Goal: Task Accomplishment & Management: Use online tool/utility

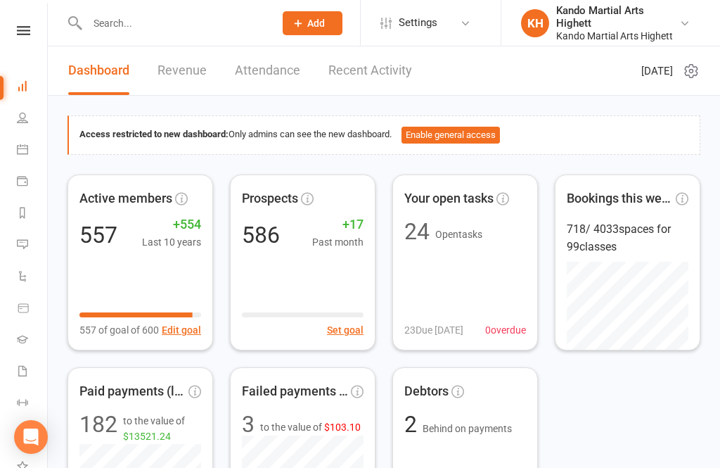
click at [12, 146] on li "Calendar" at bounding box center [23, 151] width 47 height 32
click at [22, 144] on icon at bounding box center [22, 149] width 11 height 11
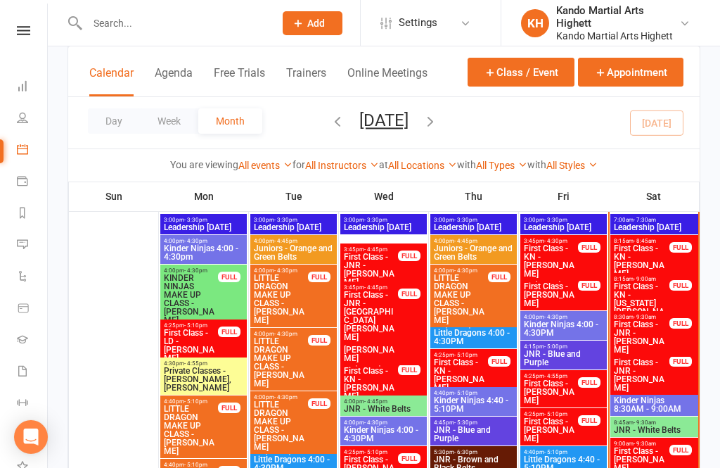
scroll to position [361, 0]
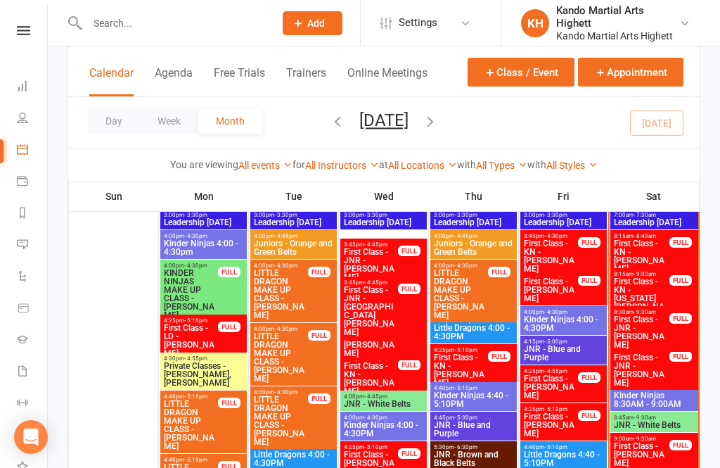
click at [660, 393] on span "Kinder Ninjas 8:30AM - 9:00AM" at bounding box center [655, 399] width 82 height 17
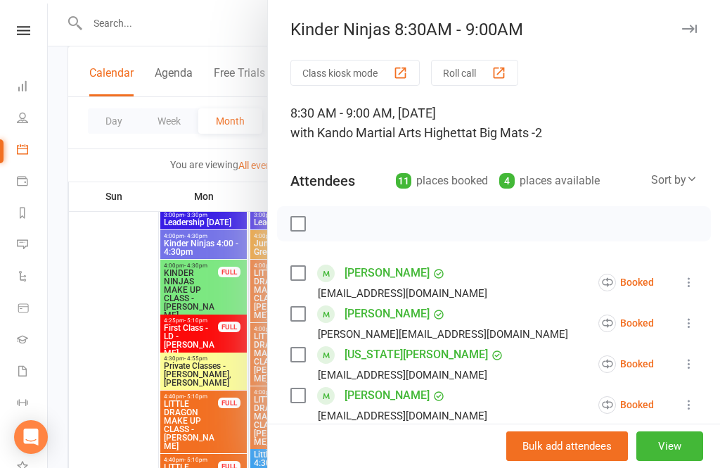
click at [463, 68] on button "Roll call" at bounding box center [474, 73] width 87 height 26
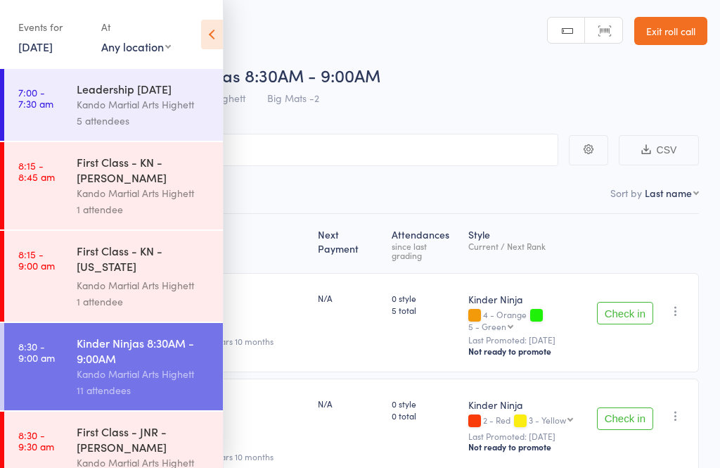
click at [215, 47] on icon at bounding box center [212, 35] width 22 height 30
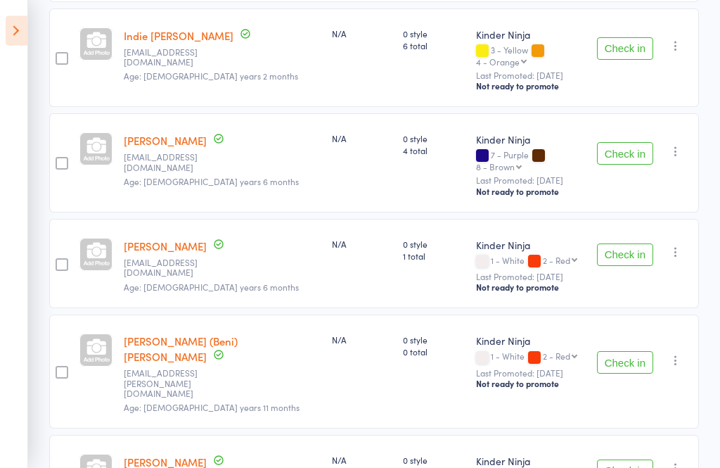
scroll to position [803, 0]
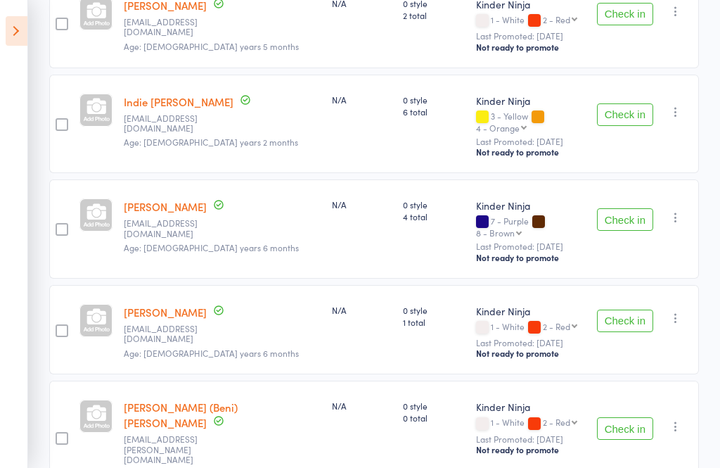
click at [15, 37] on icon at bounding box center [17, 31] width 22 height 30
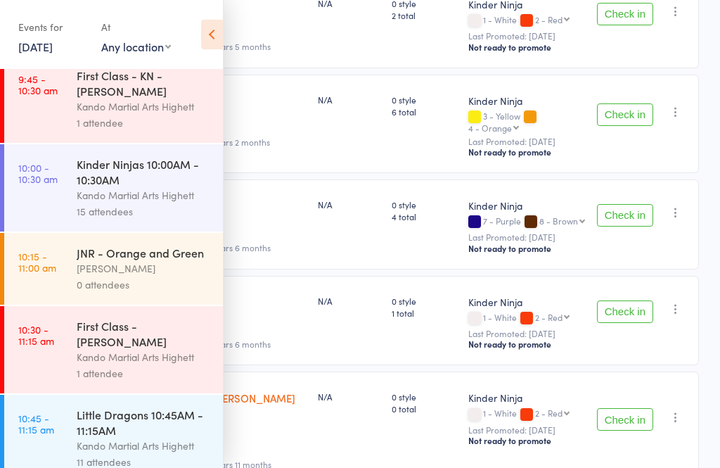
scroll to position [869, 0]
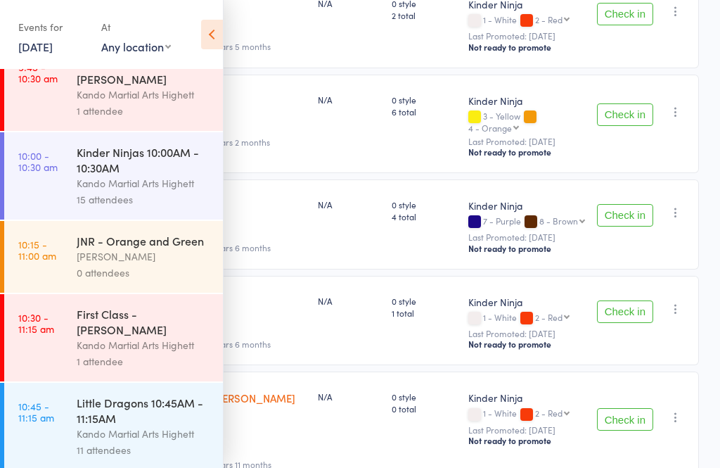
click at [172, 175] on div "Kinder Ninjas 10:00AM - 10:30AM" at bounding box center [144, 159] width 134 height 31
click at [222, 23] on icon at bounding box center [212, 35] width 22 height 30
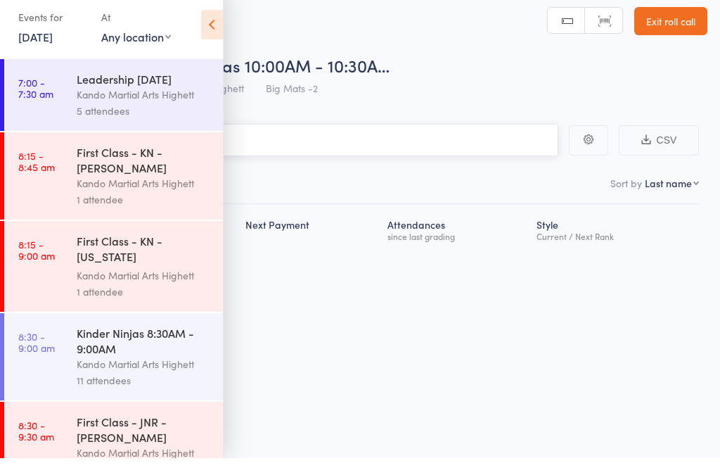
scroll to position [10, 0]
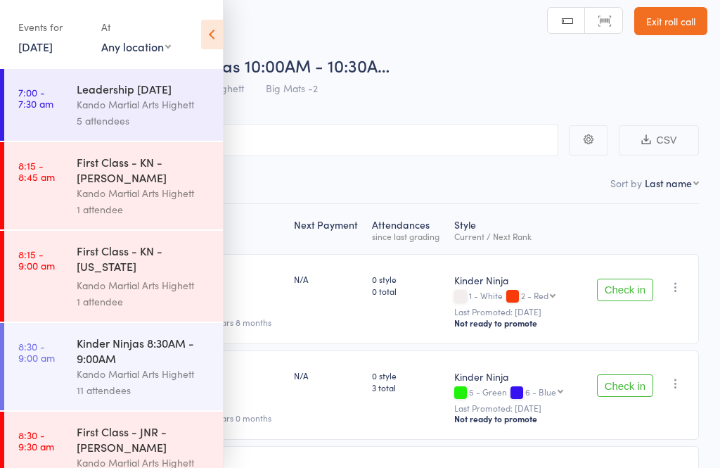
click at [207, 26] on icon at bounding box center [212, 35] width 22 height 30
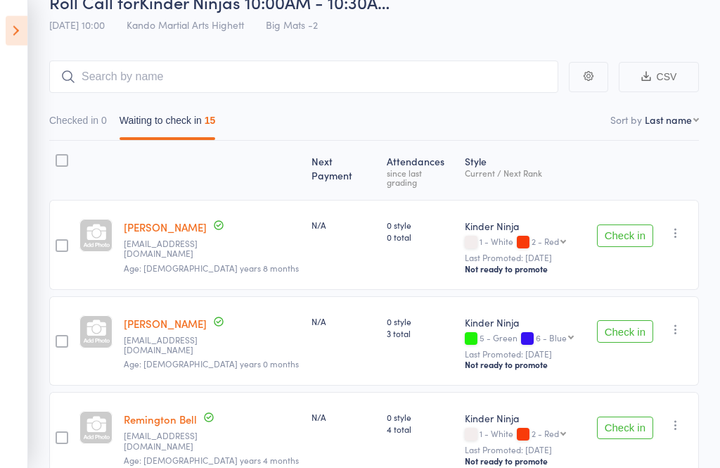
scroll to position [0, 0]
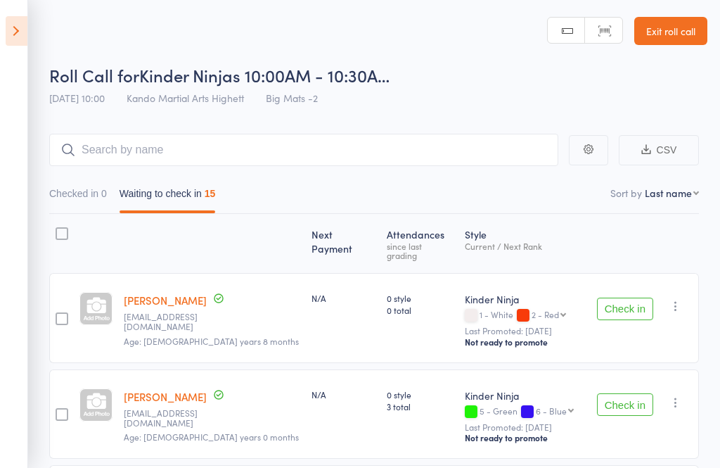
click at [26, 25] on icon at bounding box center [17, 31] width 22 height 30
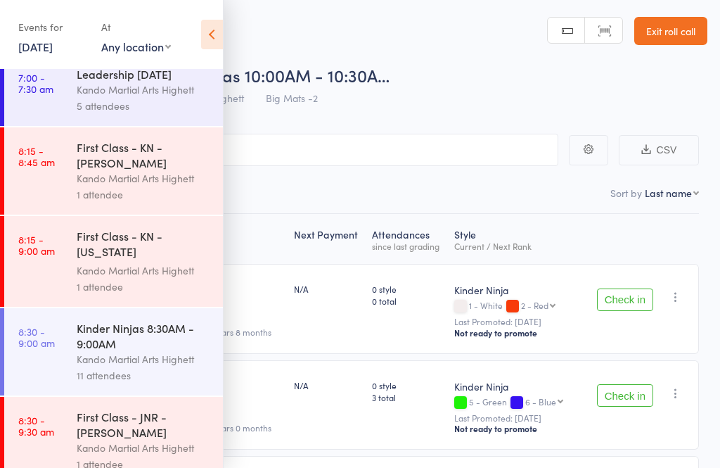
scroll to position [76, 0]
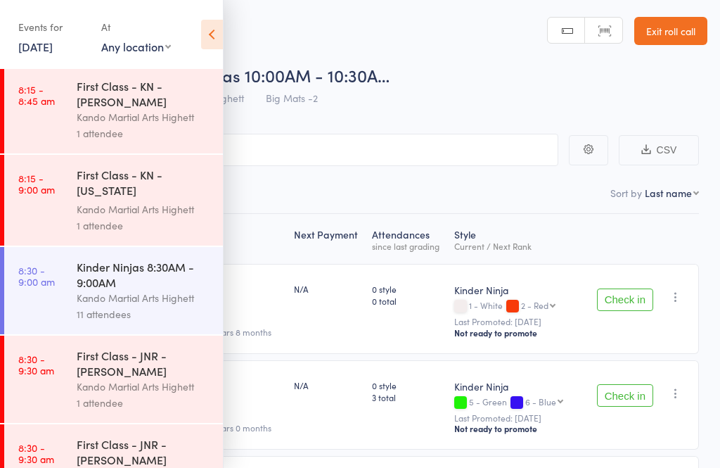
click at [155, 290] on div "Kinder Ninjas 8:30AM - 9:00AM" at bounding box center [144, 274] width 134 height 31
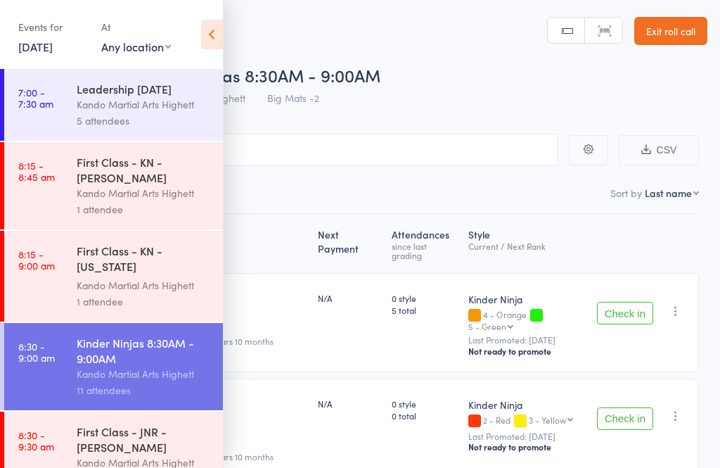
click at [196, 30] on div "Events for 11 Oct, 2025 11 Oct, 2025 October 2025 Sun Mon Tue Wed Thu Fri Sat 4…" at bounding box center [111, 35] width 223 height 71
click at [201, 47] on icon at bounding box center [212, 35] width 22 height 30
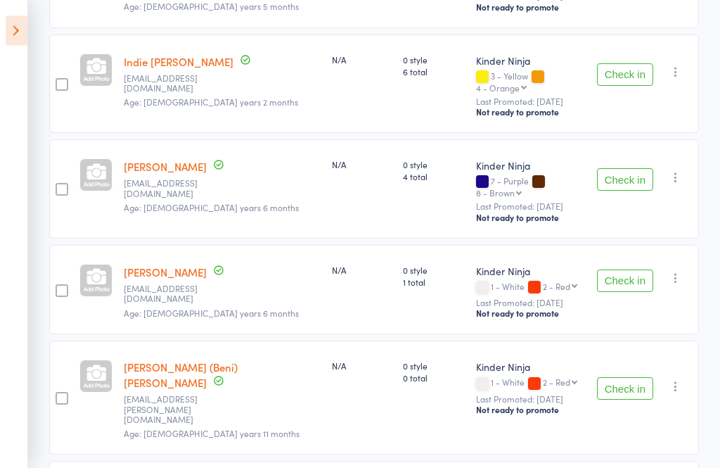
scroll to position [871, 0]
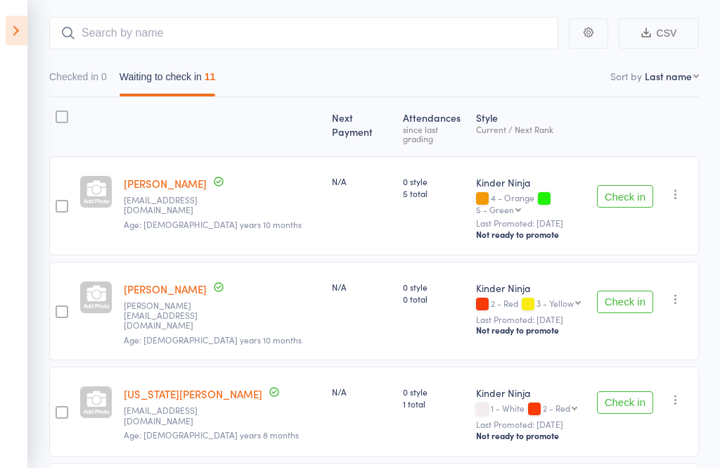
click at [623, 186] on button "Check in" at bounding box center [625, 197] width 56 height 23
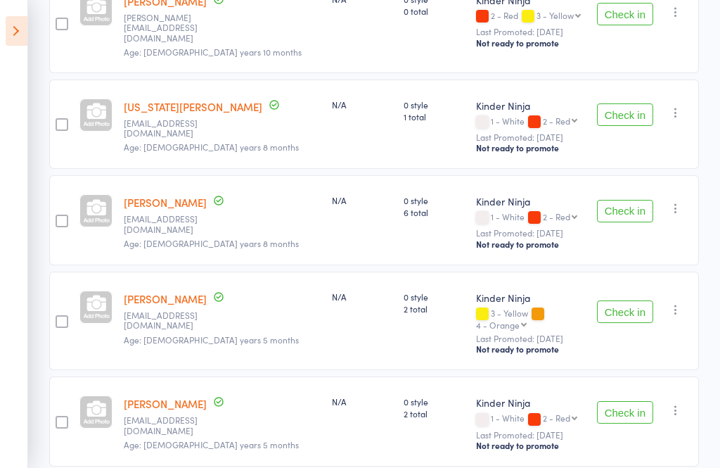
scroll to position [322, 0]
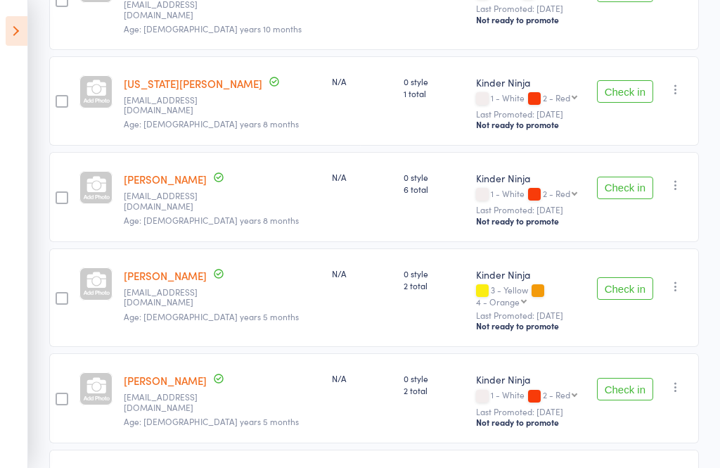
click at [609, 254] on div "Check in Check in Promote Send message Add Note Add Task Add Flag Remove Mark a…" at bounding box center [646, 297] width 108 height 99
click at [618, 277] on button "Check in" at bounding box center [625, 288] width 56 height 23
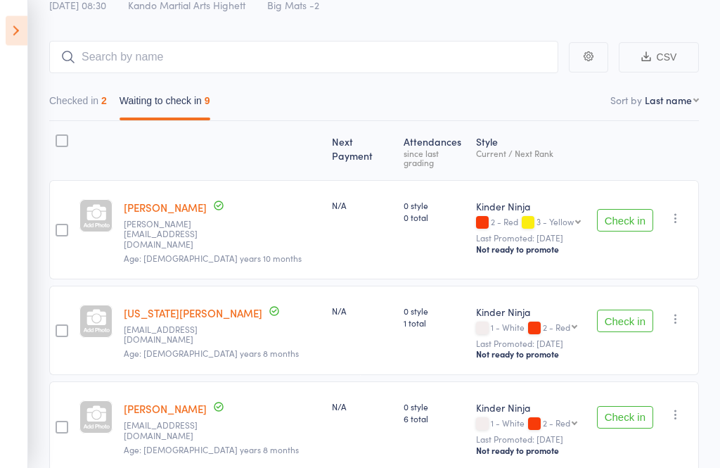
scroll to position [0, 0]
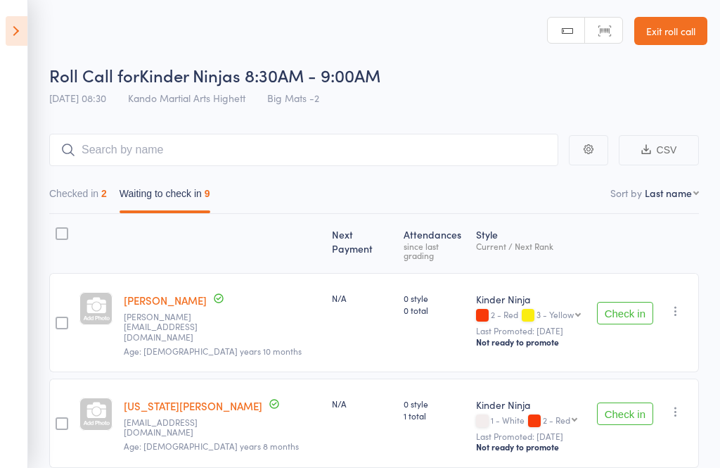
click at [77, 201] on button "Checked in 2" at bounding box center [78, 197] width 58 height 32
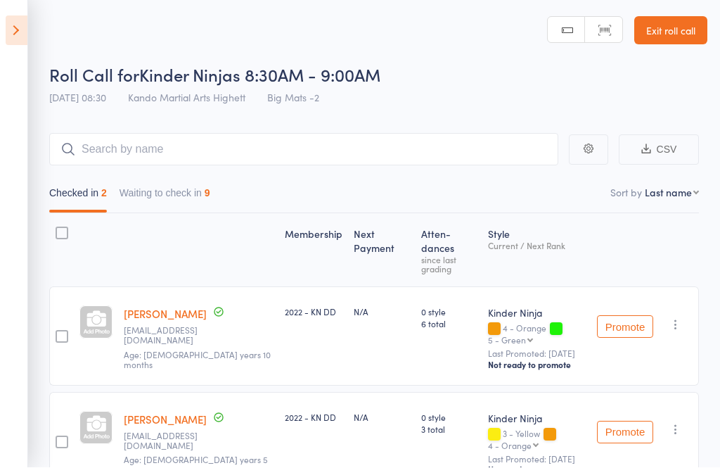
scroll to position [2, 0]
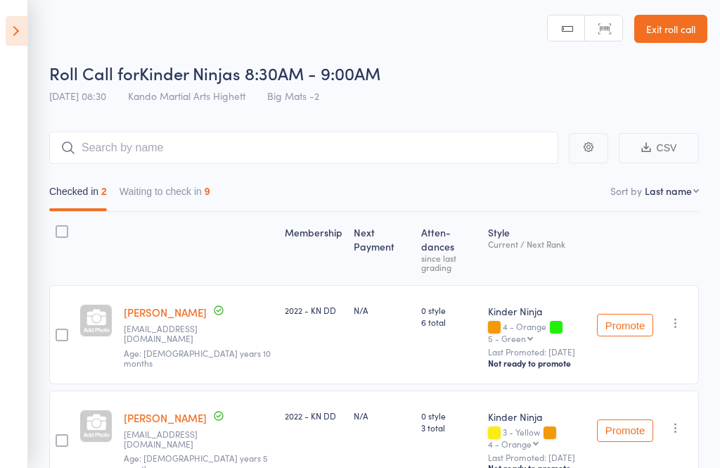
click at [199, 194] on button "Waiting to check in 9" at bounding box center [165, 195] width 91 height 32
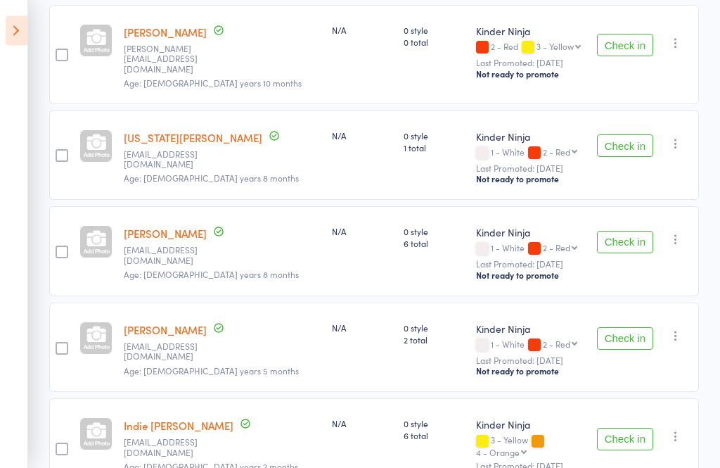
scroll to position [267, 0]
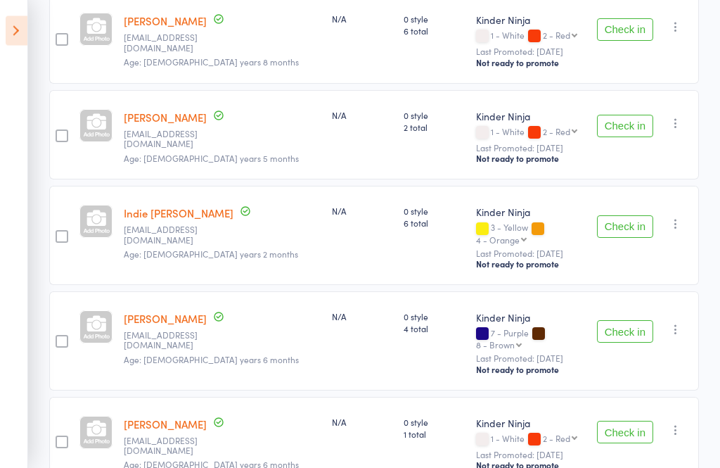
click at [625, 321] on button "Check in" at bounding box center [625, 332] width 56 height 23
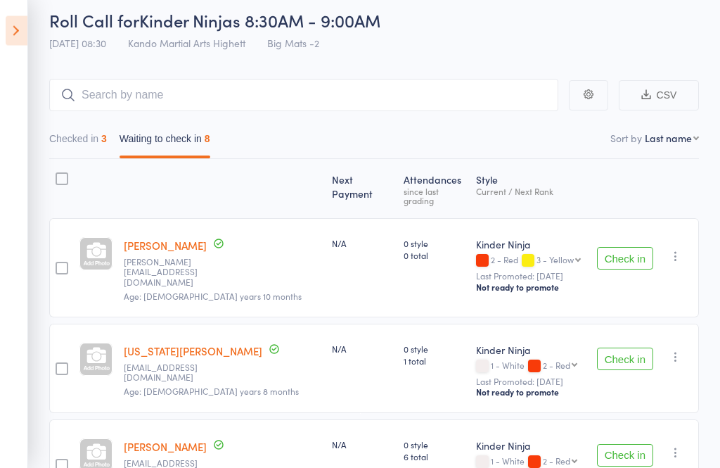
scroll to position [59, 0]
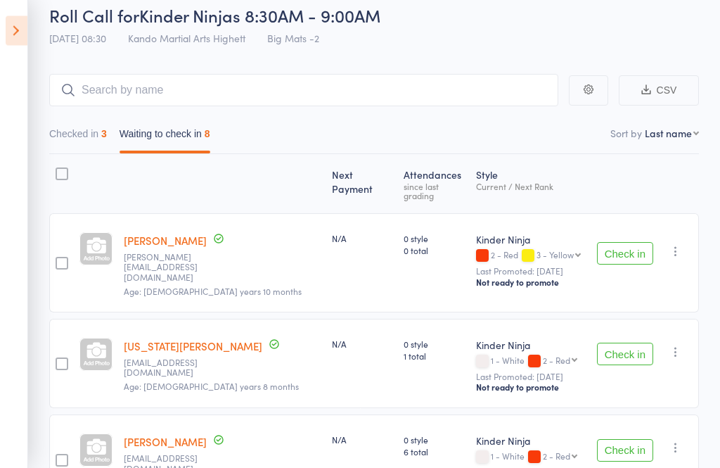
click at [632, 246] on button "Check in" at bounding box center [625, 254] width 56 height 23
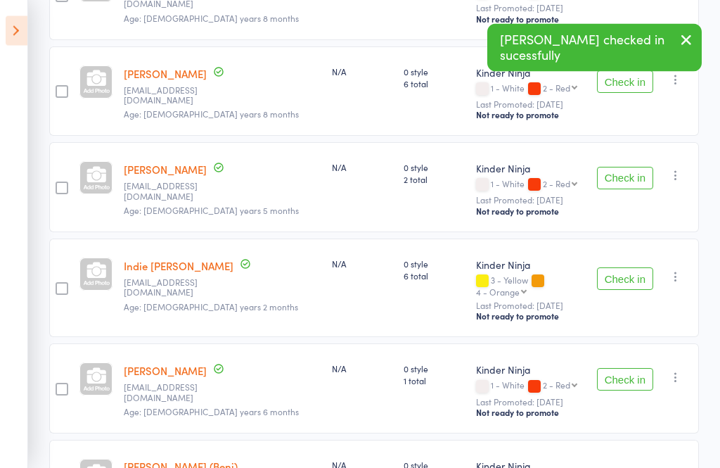
scroll to position [323, 0]
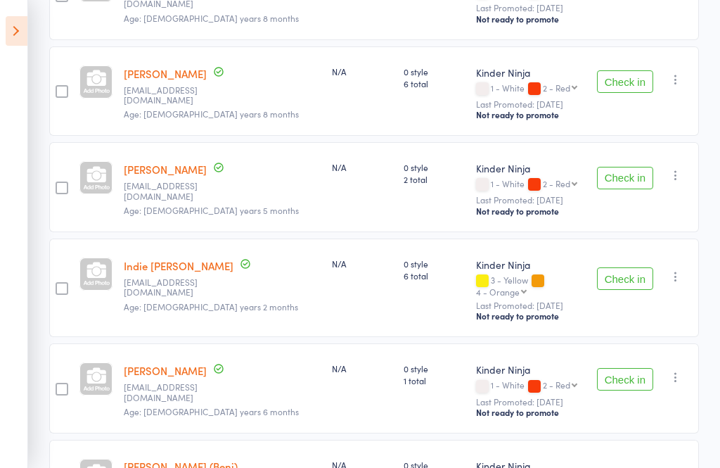
click at [630, 183] on button "Check in" at bounding box center [625, 178] width 56 height 23
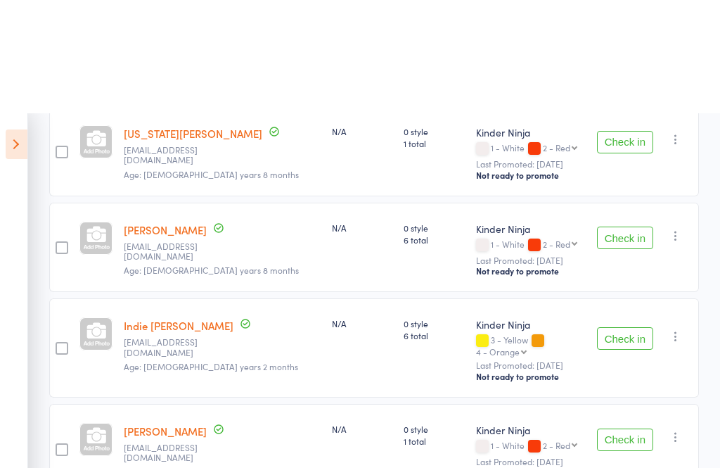
scroll to position [0, 0]
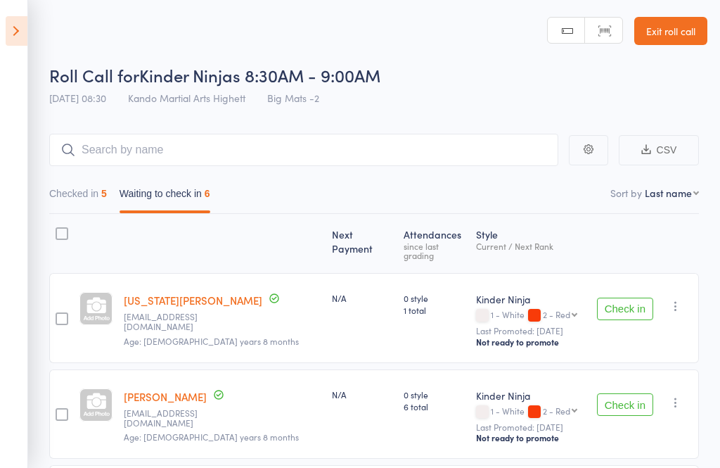
click at [18, 32] on icon at bounding box center [17, 31] width 22 height 30
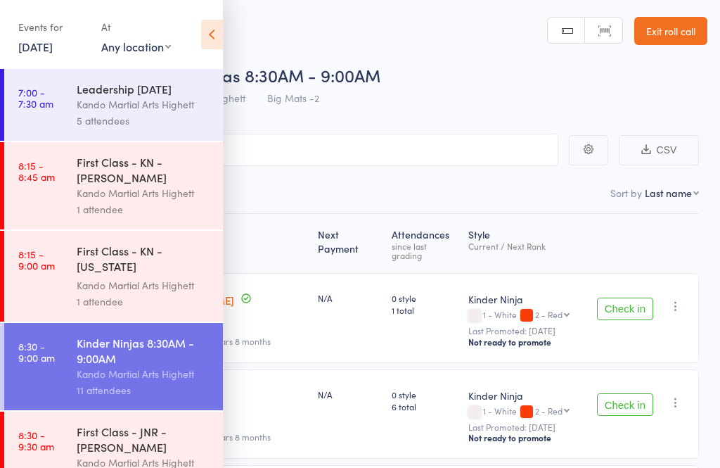
click at [221, 29] on icon at bounding box center [212, 35] width 22 height 30
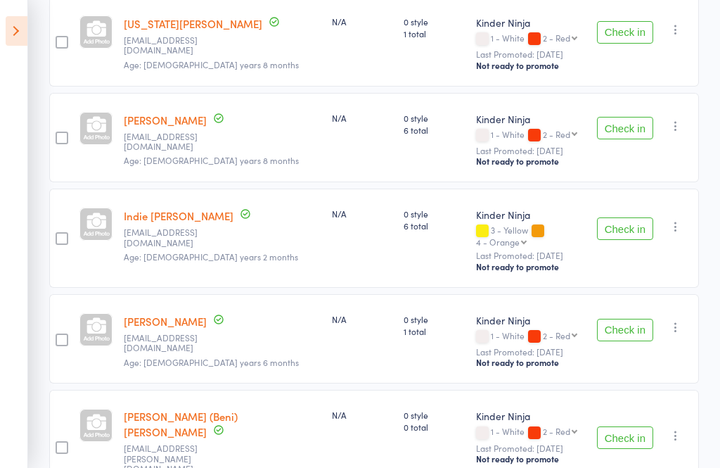
scroll to position [286, 0]
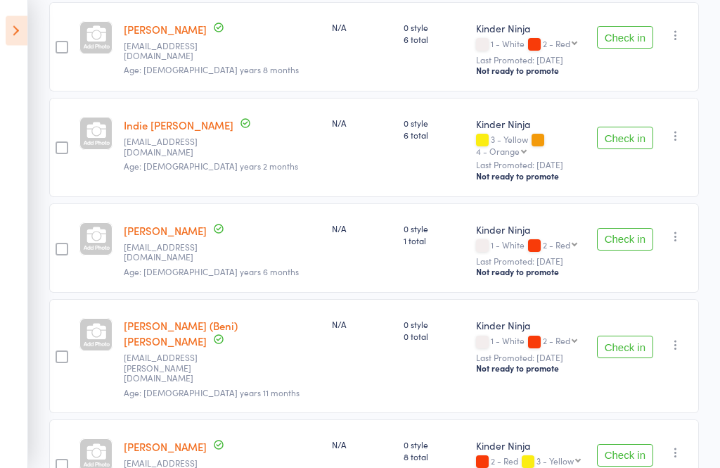
click at [623, 127] on button "Check in" at bounding box center [625, 138] width 56 height 23
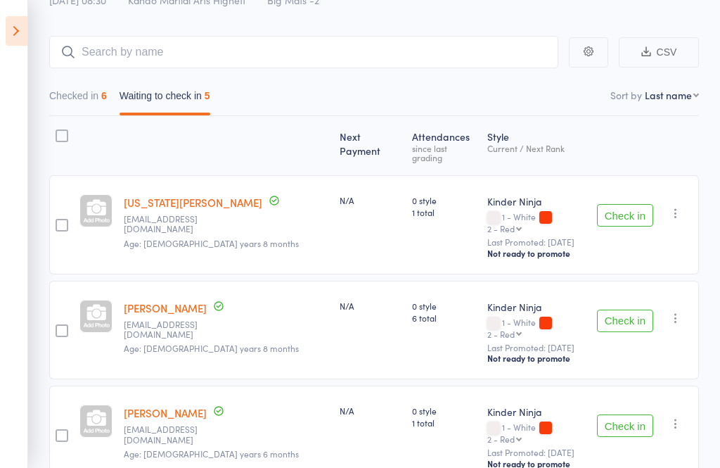
scroll to position [94, 0]
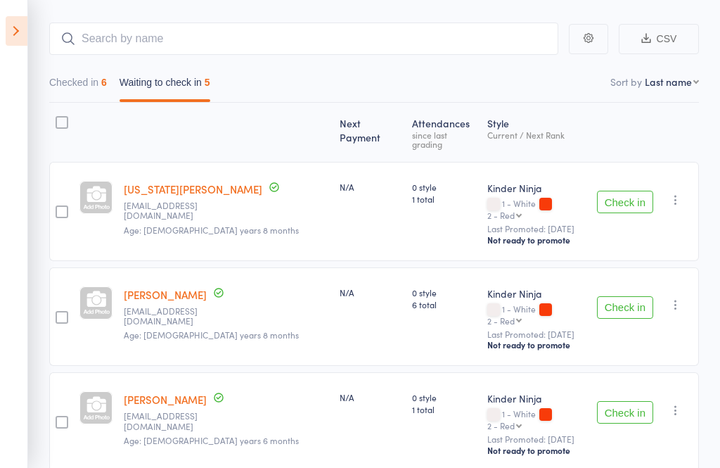
click at [649, 296] on button "Check in" at bounding box center [625, 307] width 56 height 23
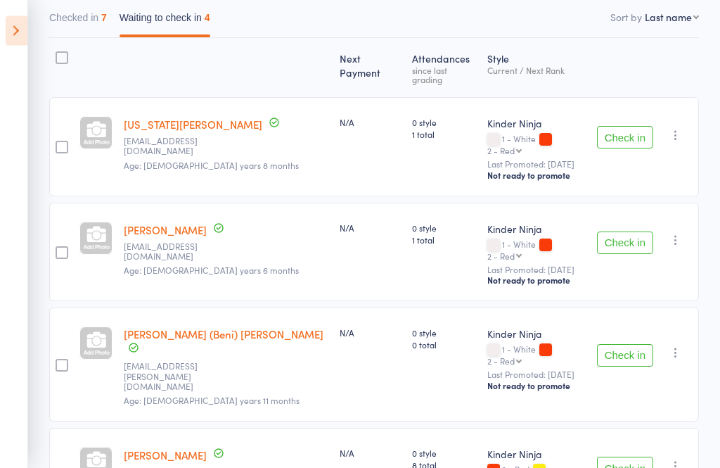
scroll to position [176, 0]
click at [2, 56] on aside "Events for 11 Oct, 2025 11 Oct, 2025 October 2025 Sun Mon Tue Wed Thu Fri Sat 4…" at bounding box center [14, 234] width 28 height 468
click at [20, 45] on icon at bounding box center [17, 31] width 22 height 30
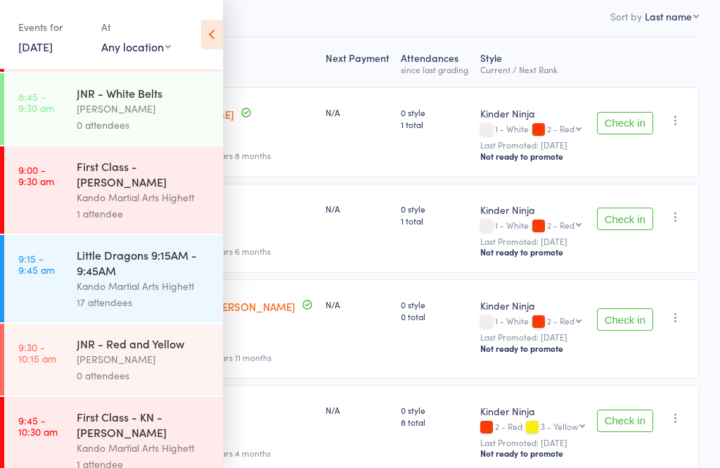
scroll to position [526, 0]
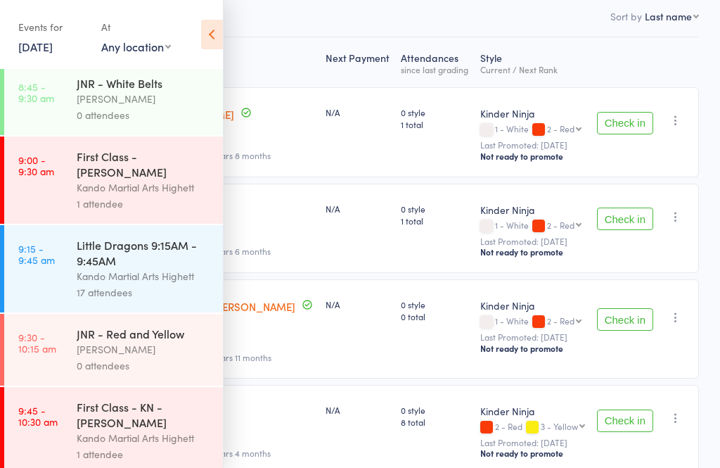
click at [139, 300] on div "17 attendees" at bounding box center [144, 292] width 134 height 16
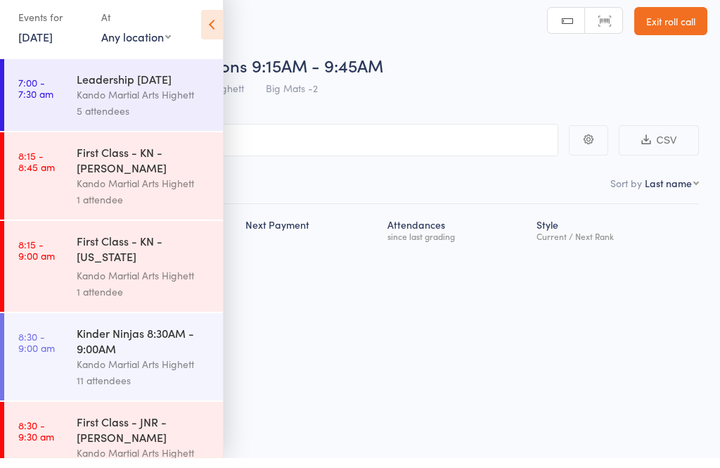
scroll to position [10, 0]
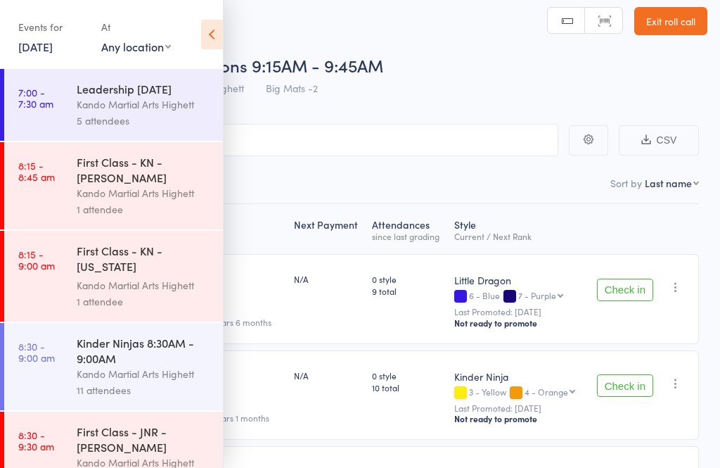
click at [212, 38] on icon at bounding box center [212, 35] width 22 height 30
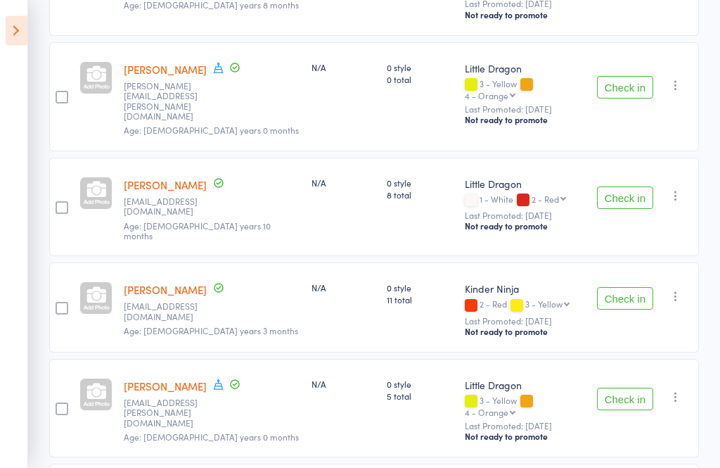
scroll to position [537, 0]
click at [610, 288] on button "Check in" at bounding box center [625, 299] width 56 height 23
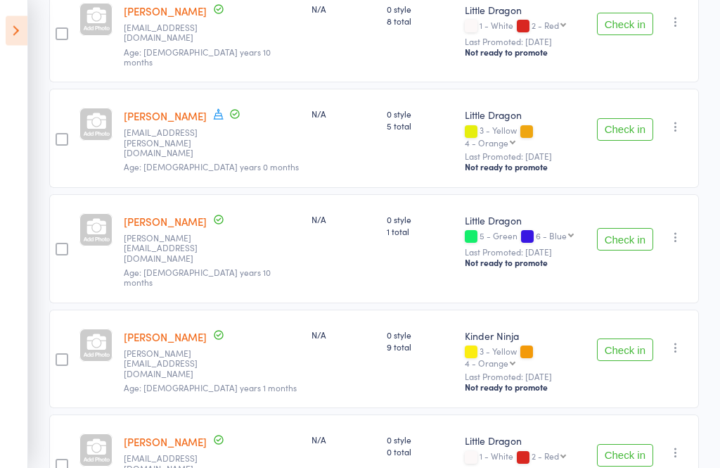
scroll to position [743, 0]
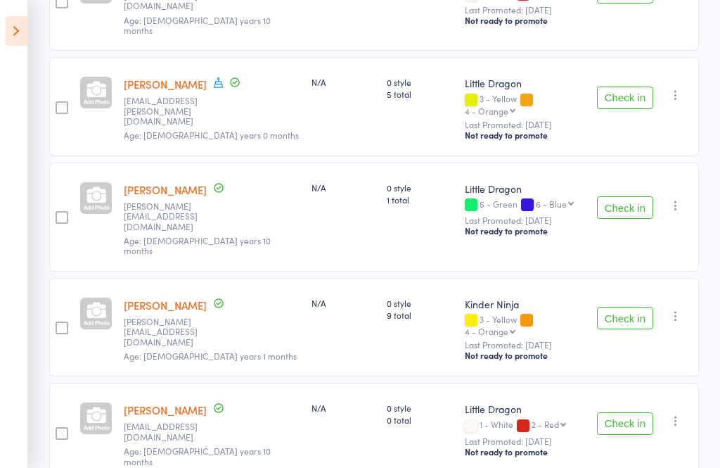
click at [20, 54] on aside "Events for 11 Oct, 2025 11 Oct, 2025 October 2025 Sun Mon Tue Wed Thu Fri Sat 4…" at bounding box center [14, 234] width 28 height 468
click at [25, 32] on icon at bounding box center [17, 31] width 22 height 30
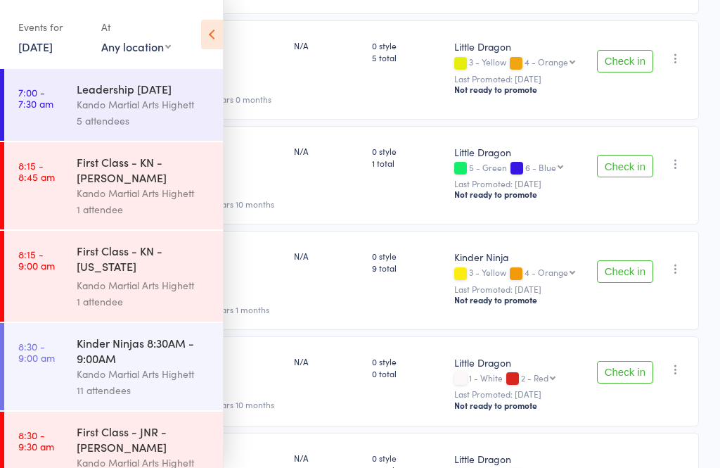
scroll to position [-2, 0]
click at [217, 23] on icon at bounding box center [212, 35] width 22 height 30
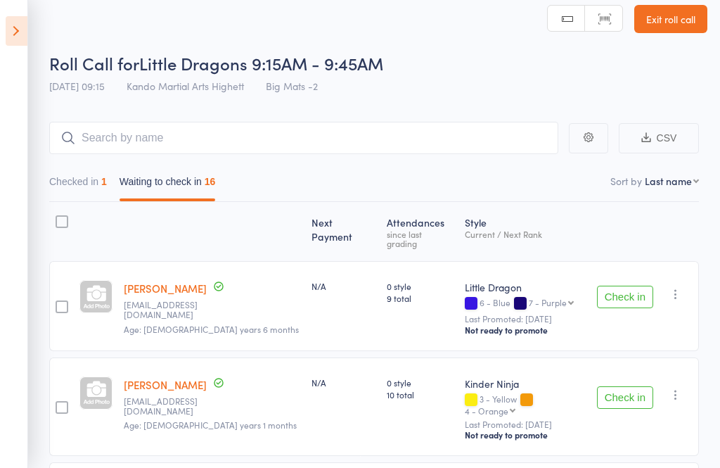
scroll to position [0, 0]
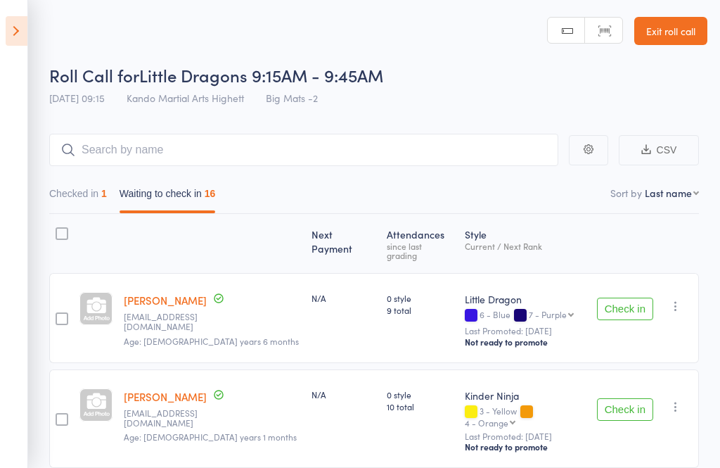
click at [684, 36] on link "Exit roll call" at bounding box center [671, 31] width 73 height 28
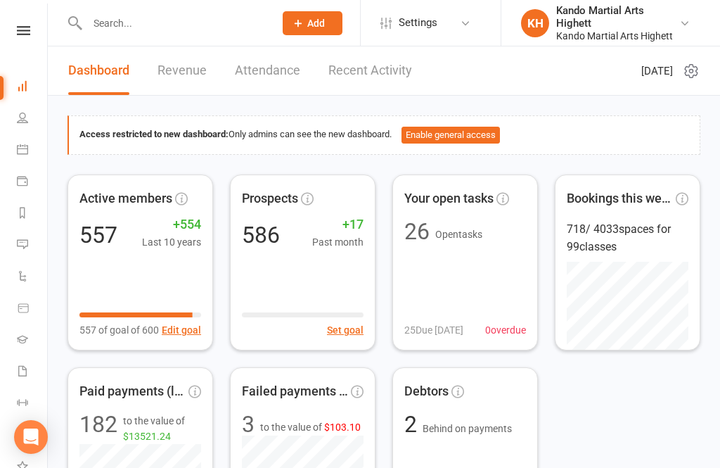
click at [22, 147] on icon at bounding box center [22, 149] width 11 height 11
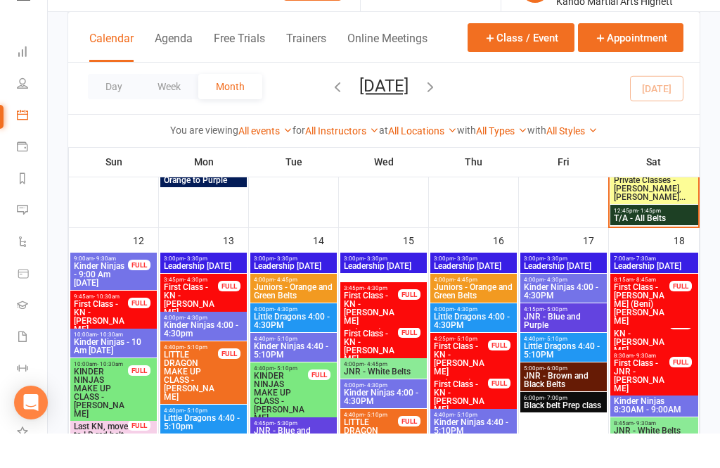
scroll to position [1112, 0]
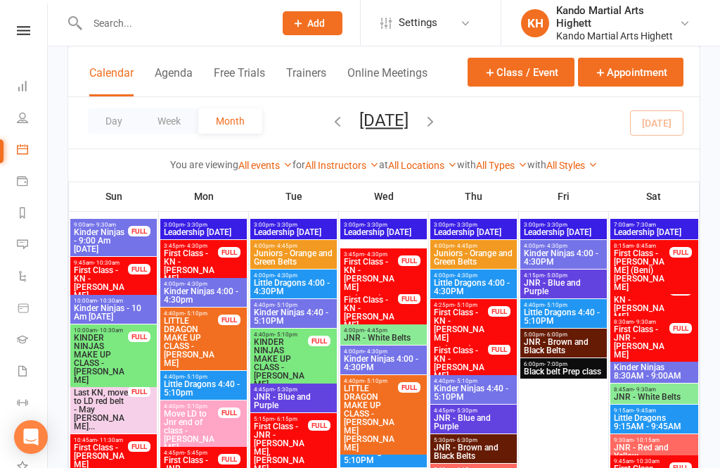
click at [187, 419] on span "Move LD to Jnr end of class - Liam Abel Welch" at bounding box center [191, 430] width 56 height 42
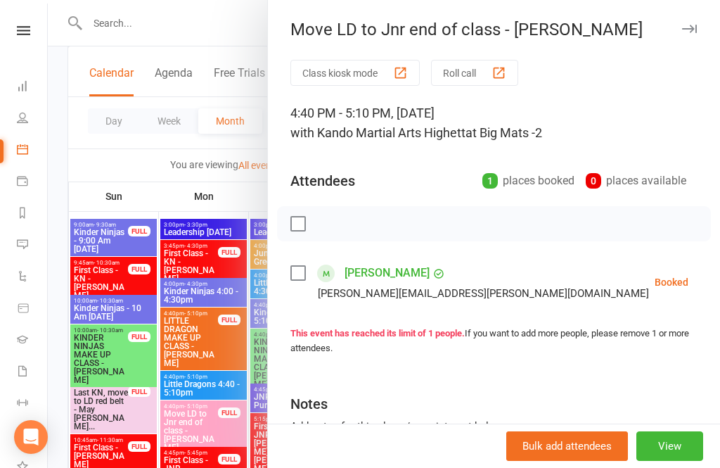
click at [203, 336] on div at bounding box center [384, 234] width 673 height 468
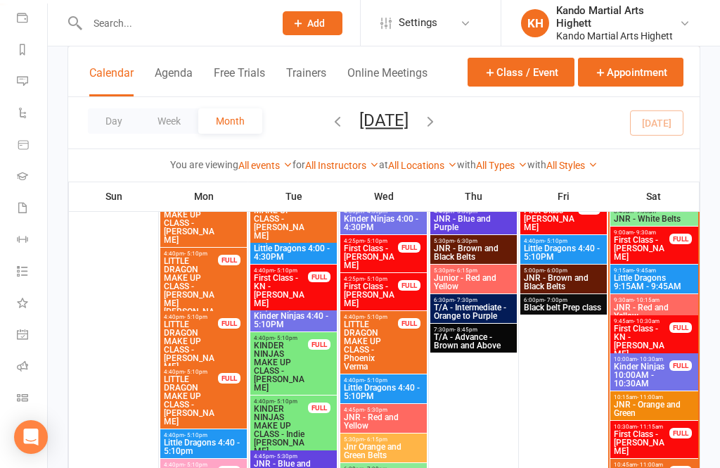
scroll to position [163, 0]
click at [27, 367] on icon at bounding box center [22, 365] width 11 height 11
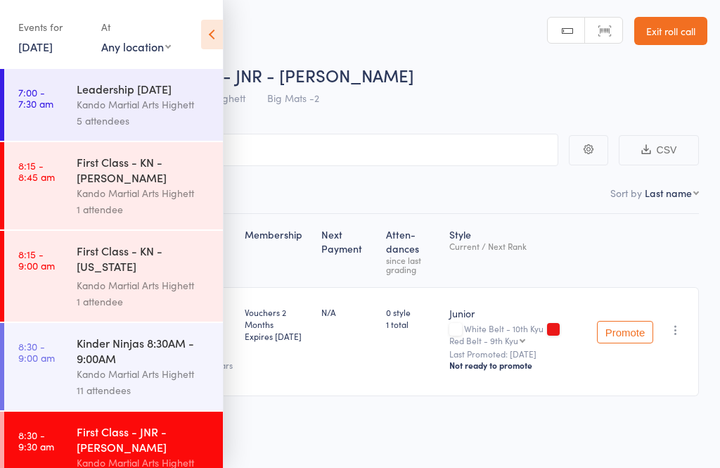
click at [150, 361] on div "Kinder Ninjas 8:30AM - 9:00AM" at bounding box center [144, 350] width 134 height 31
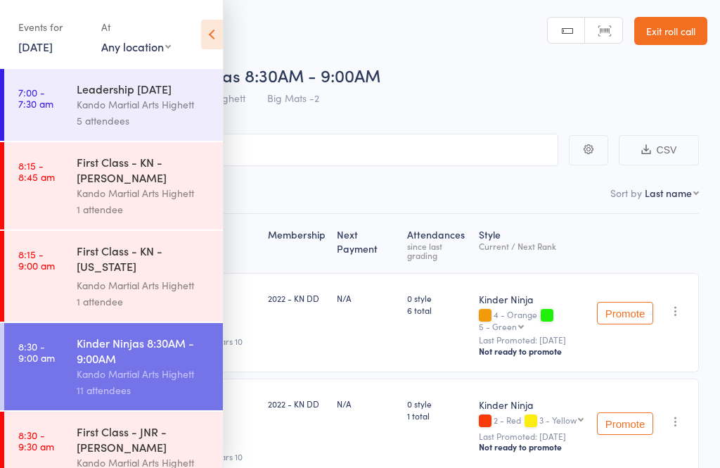
click at [208, 34] on icon at bounding box center [212, 35] width 22 height 30
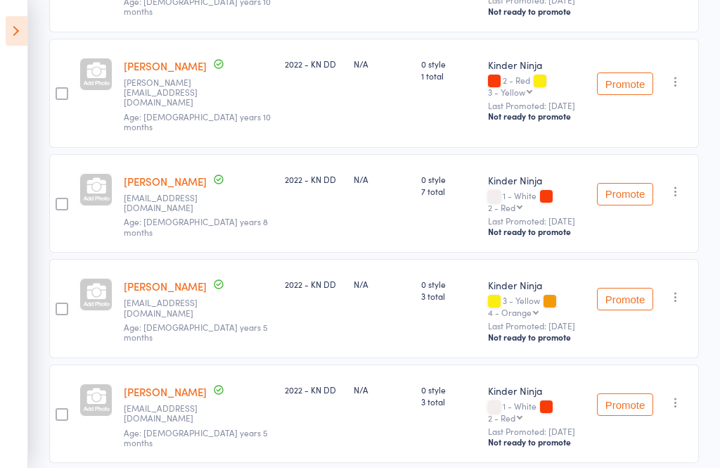
scroll to position [353, 0]
click at [12, 44] on icon at bounding box center [17, 31] width 22 height 30
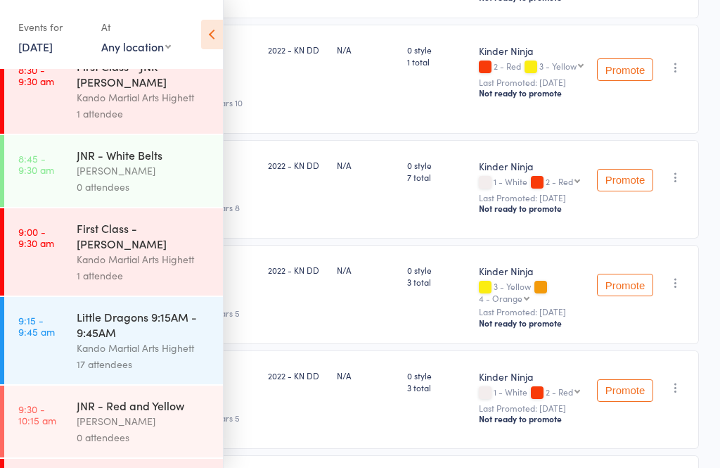
scroll to position [454, 0]
click at [135, 340] on div "Little Dragons 9:15AM - 9:45AM" at bounding box center [144, 324] width 134 height 31
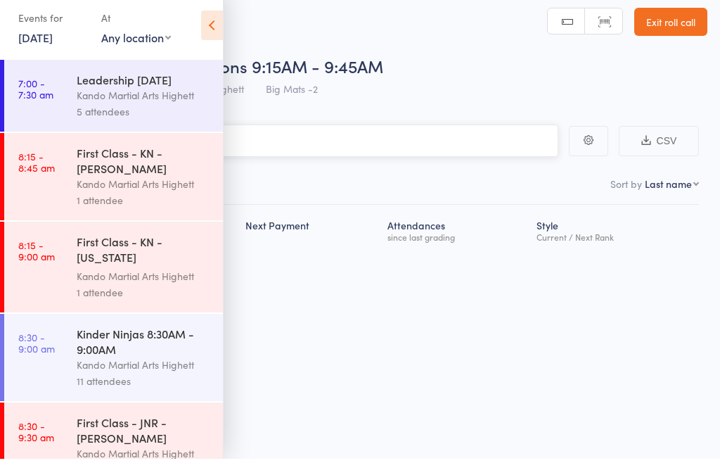
scroll to position [10, 0]
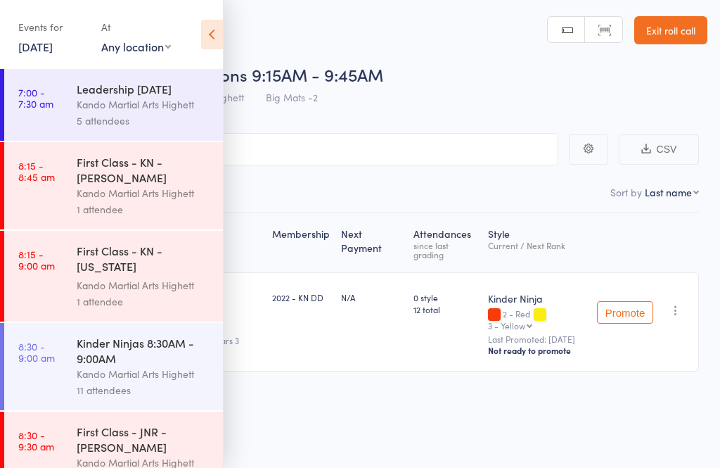
click at [212, 32] on icon at bounding box center [212, 35] width 22 height 30
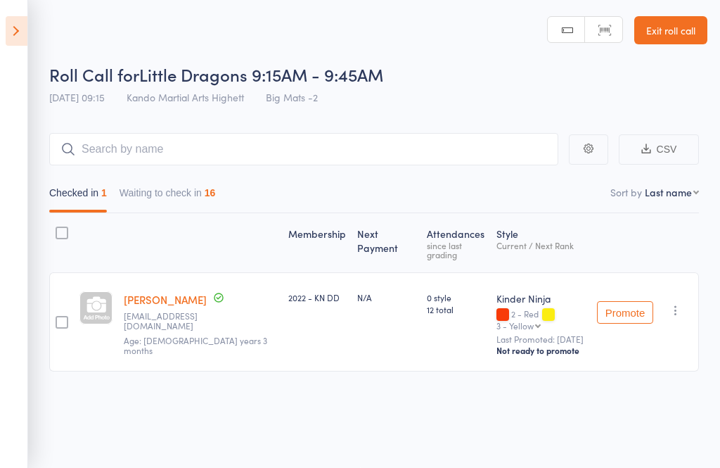
click at [20, 45] on icon at bounding box center [17, 31] width 22 height 30
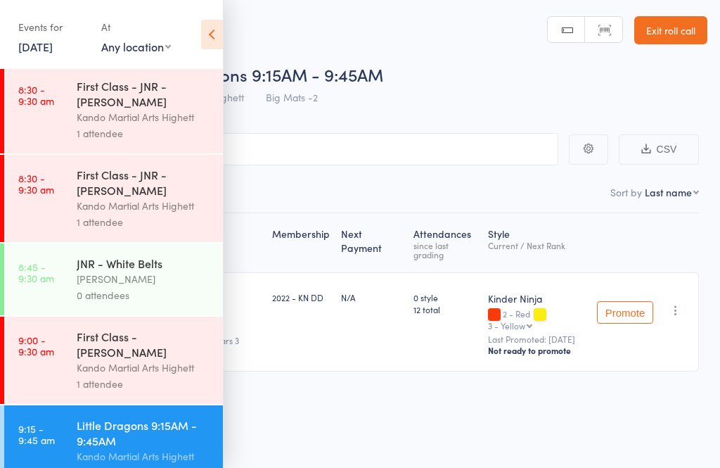
scroll to position [368, 0]
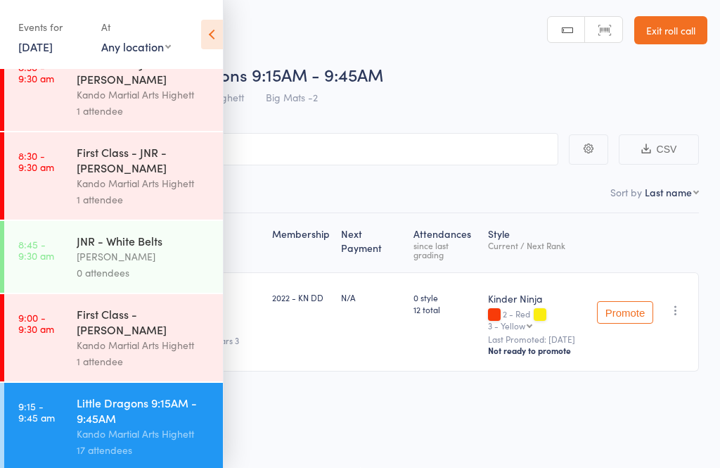
click at [160, 442] on div "Kando Martial Arts Highett" at bounding box center [144, 434] width 134 height 16
click at [213, 49] on icon at bounding box center [212, 35] width 22 height 30
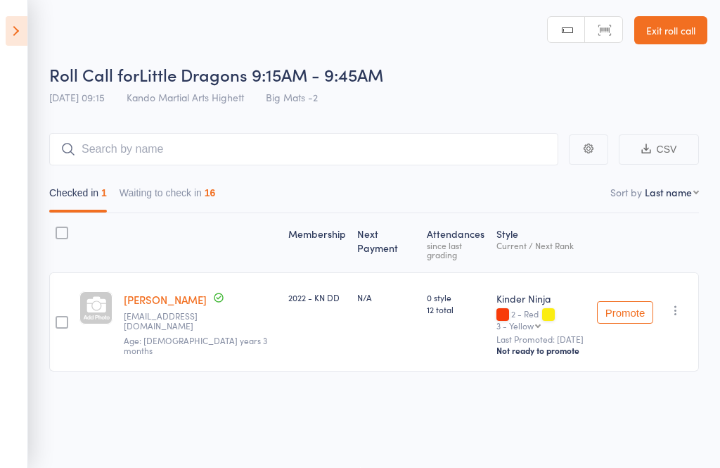
click at [186, 180] on button "Waiting to check in 16" at bounding box center [168, 196] width 96 height 32
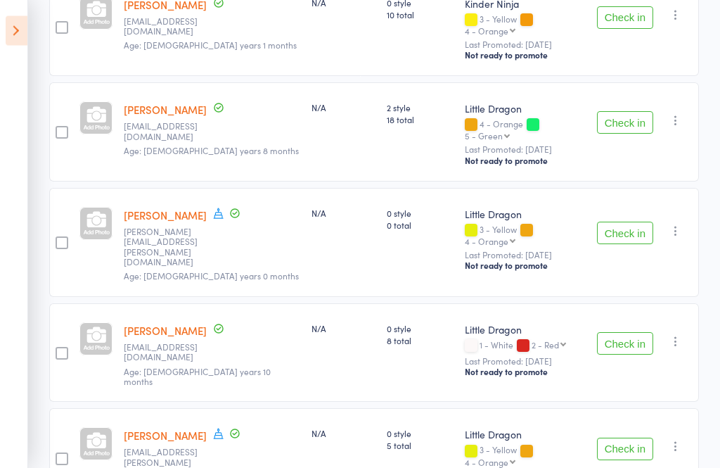
scroll to position [392, 0]
click at [188, 208] on link "Zoe Dawson" at bounding box center [165, 215] width 83 height 15
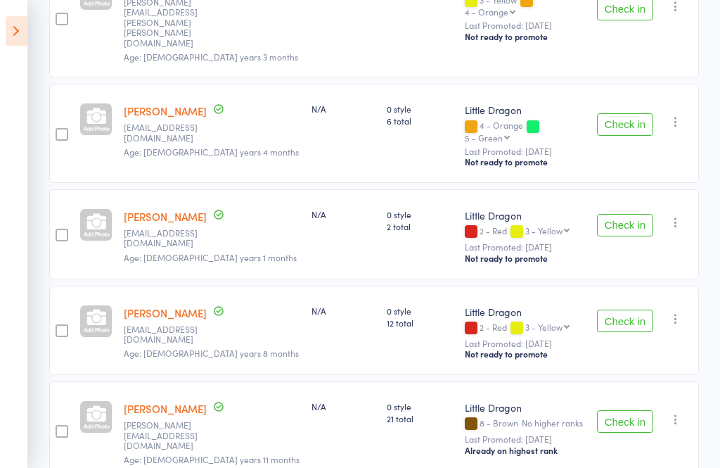
scroll to position [1354, 0]
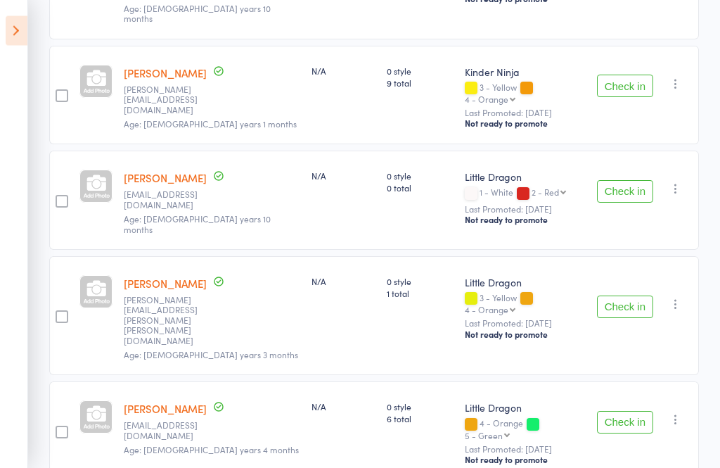
scroll to position [975, 0]
click at [632, 411] on button "Check in" at bounding box center [625, 422] width 56 height 23
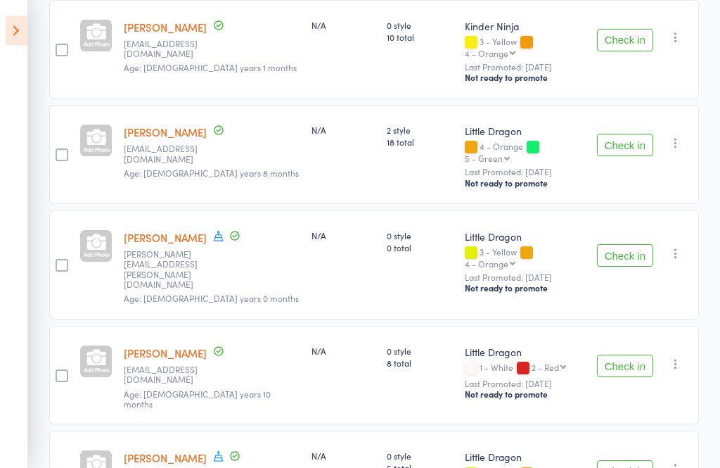
scroll to position [369, 0]
click at [629, 244] on button "Check in" at bounding box center [625, 255] width 56 height 23
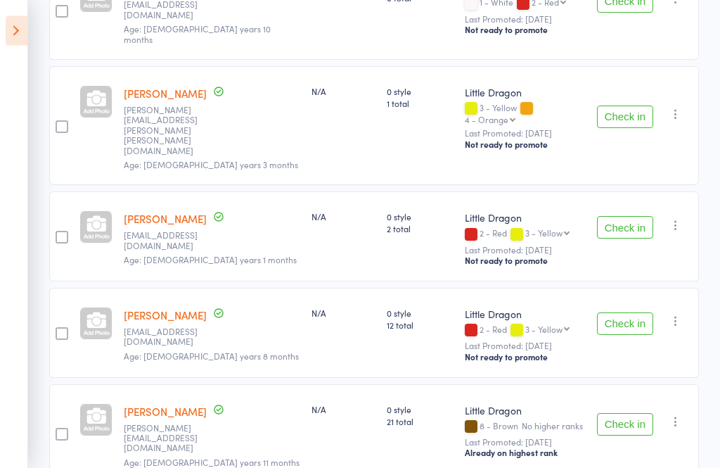
scroll to position [1064, 0]
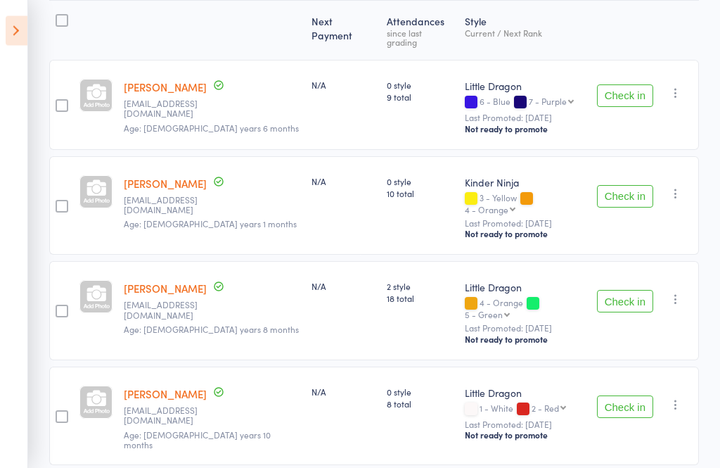
scroll to position [208, 0]
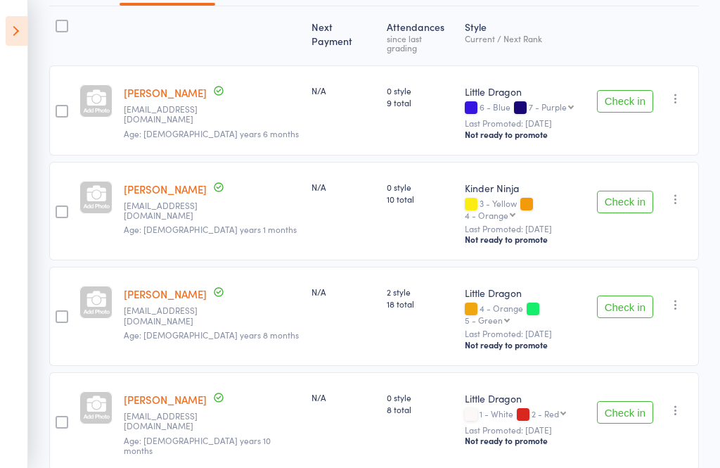
click at [626, 298] on button "Check in" at bounding box center [625, 307] width 56 height 23
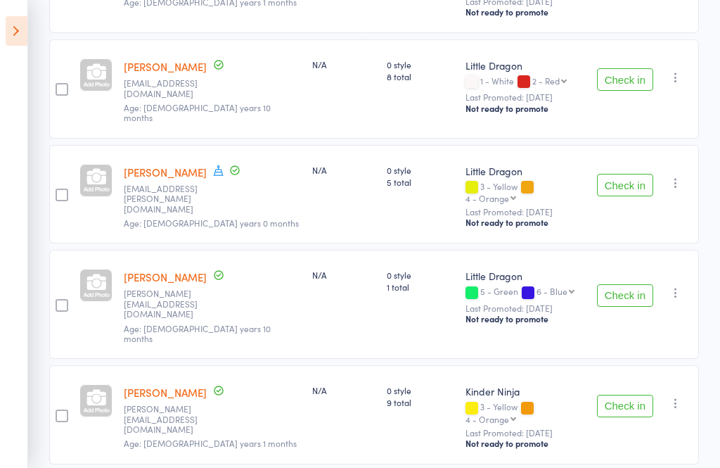
scroll to position [371, 0]
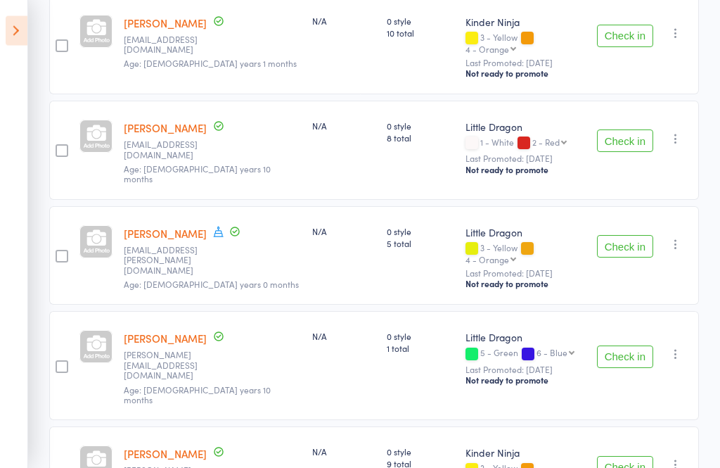
click at [628, 457] on button "Check in" at bounding box center [625, 468] width 56 height 23
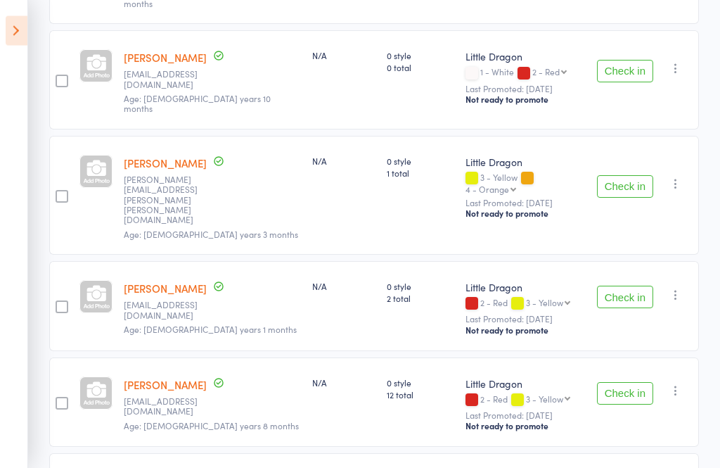
scroll to position [770, 0]
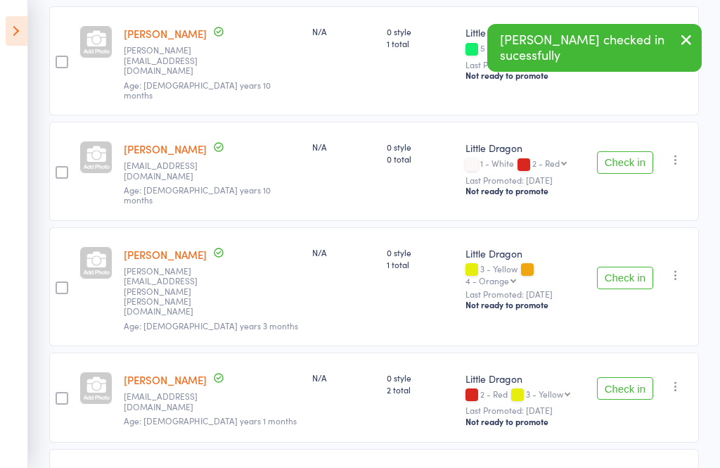
click at [629, 377] on button "Check in" at bounding box center [625, 388] width 56 height 23
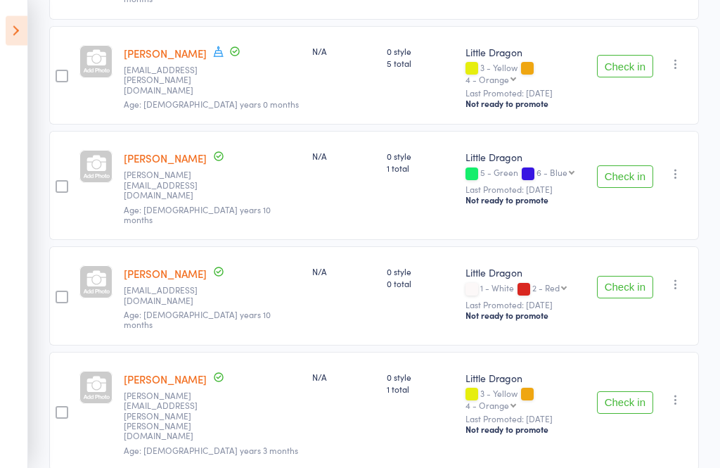
scroll to position [554, 0]
click at [639, 391] on button "Check in" at bounding box center [625, 402] width 56 height 23
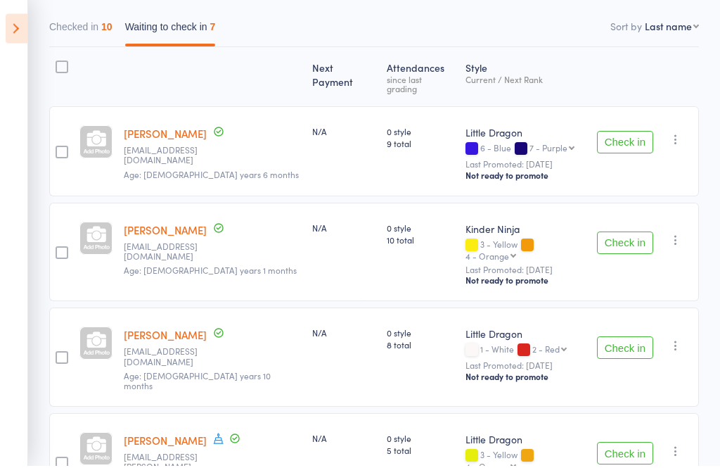
scroll to position [167, 0]
click at [94, 26] on button "Checked in 10" at bounding box center [80, 30] width 63 height 32
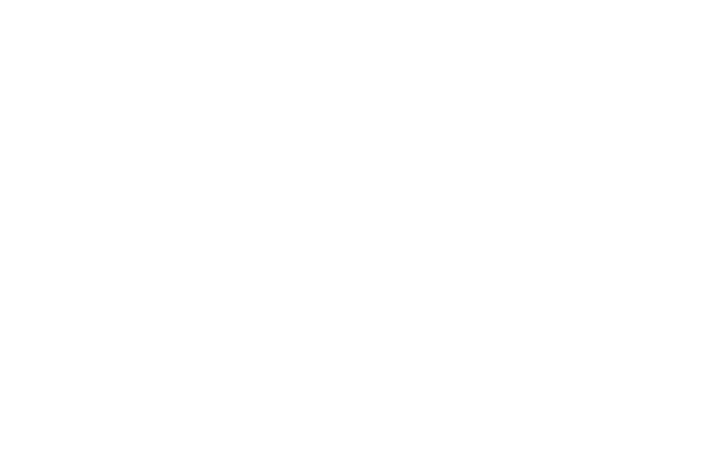
scroll to position [0, 0]
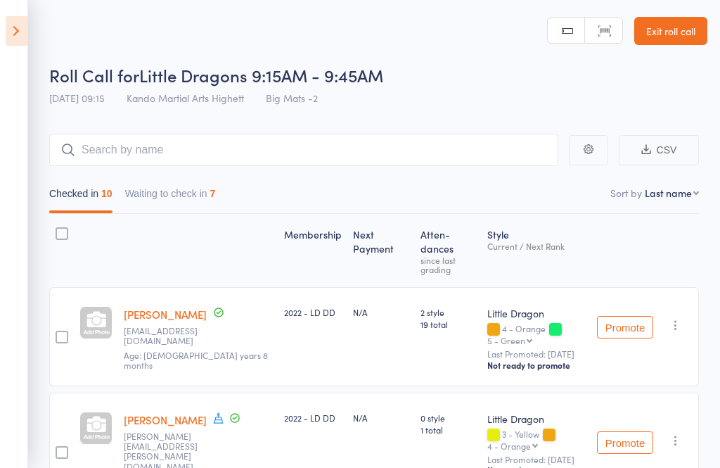
click at [184, 205] on button "Waiting to check in 7" at bounding box center [170, 197] width 91 height 32
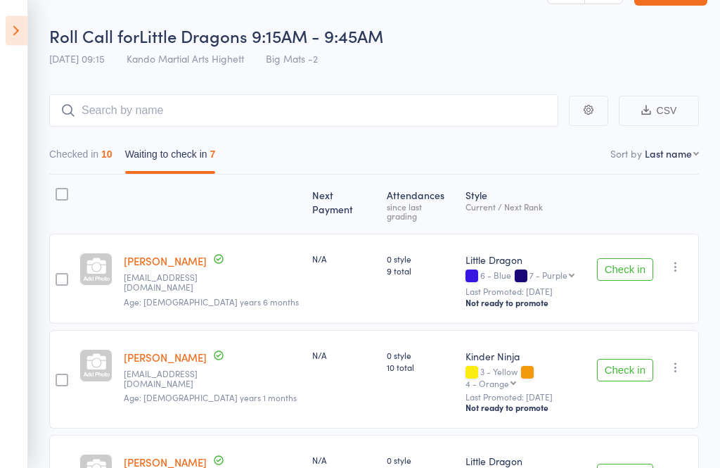
scroll to position [39, 0]
click at [626, 366] on button "Check in" at bounding box center [625, 371] width 56 height 23
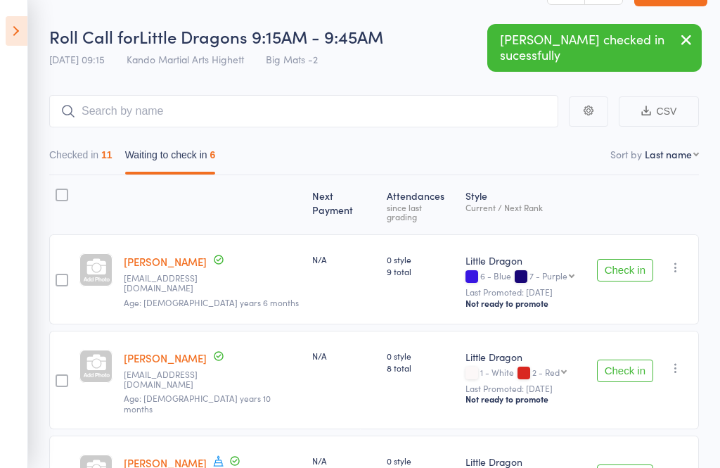
click at [83, 158] on button "Checked in 11" at bounding box center [80, 158] width 63 height 32
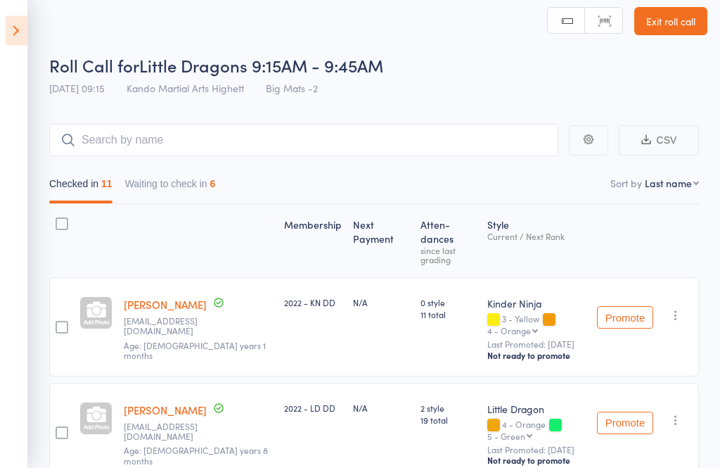
scroll to position [0, 0]
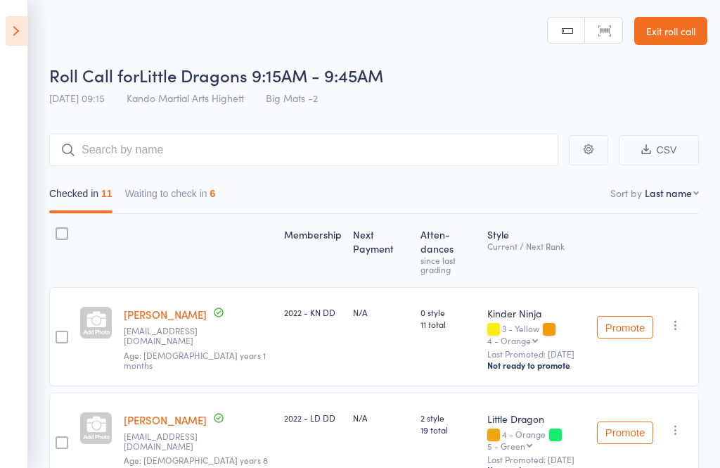
click at [169, 197] on button "Waiting to check in 6" at bounding box center [170, 197] width 91 height 32
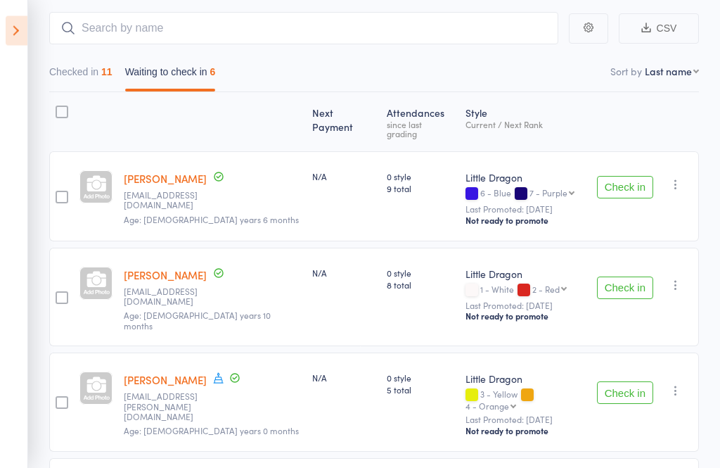
scroll to position [121, 0]
click at [611, 277] on button "Check in" at bounding box center [625, 288] width 56 height 23
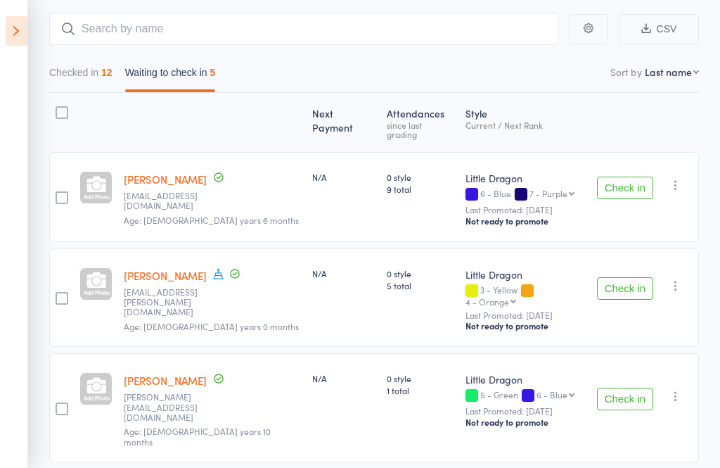
click at [99, 85] on button "Checked in 12" at bounding box center [80, 76] width 63 height 32
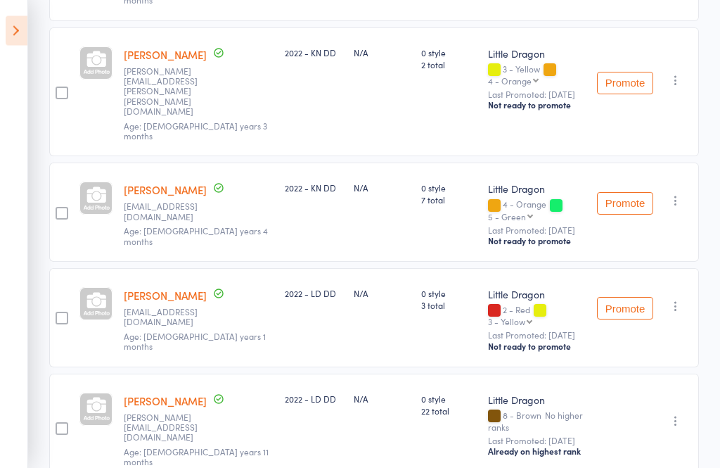
scroll to position [922, 0]
click at [148, 393] on link "Hamish Ward" at bounding box center [165, 400] width 83 height 15
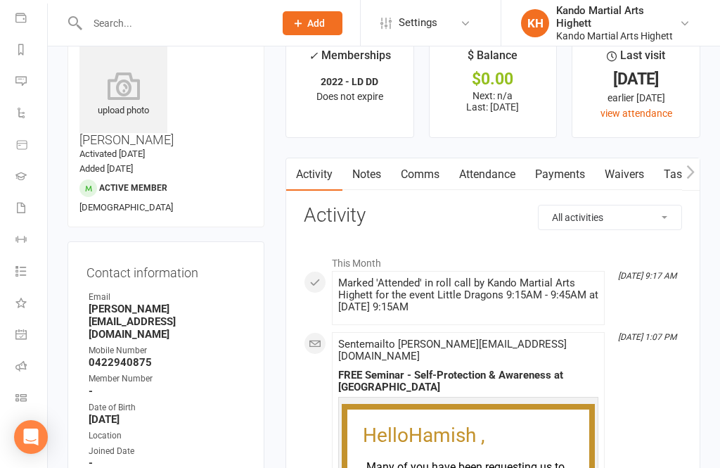
scroll to position [163, 1]
click at [20, 362] on icon at bounding box center [20, 365] width 11 height 11
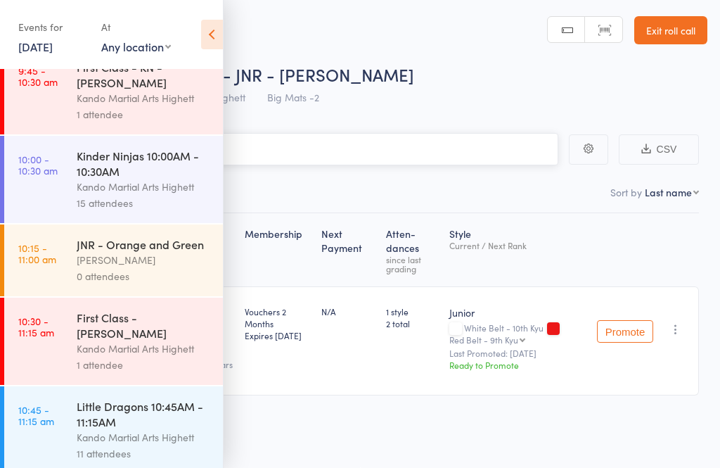
scroll to position [869, 0]
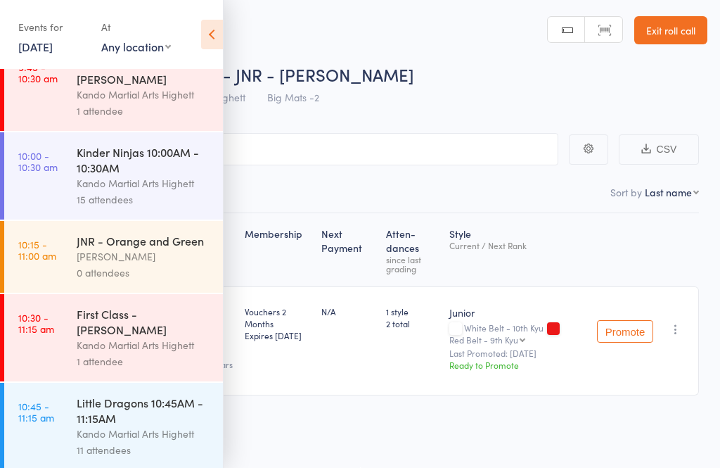
click at [487, 454] on div "Roll Call for First Class - JNR - [PERSON_NAME] [DATE] 08:30 Kando Martial Arts…" at bounding box center [360, 233] width 720 height 468
click at [186, 191] on div "Kando Martial Arts Highett" at bounding box center [144, 183] width 134 height 16
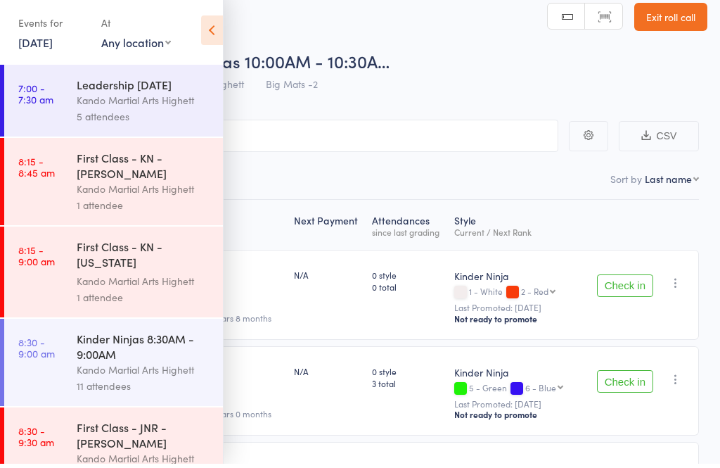
scroll to position [15, 0]
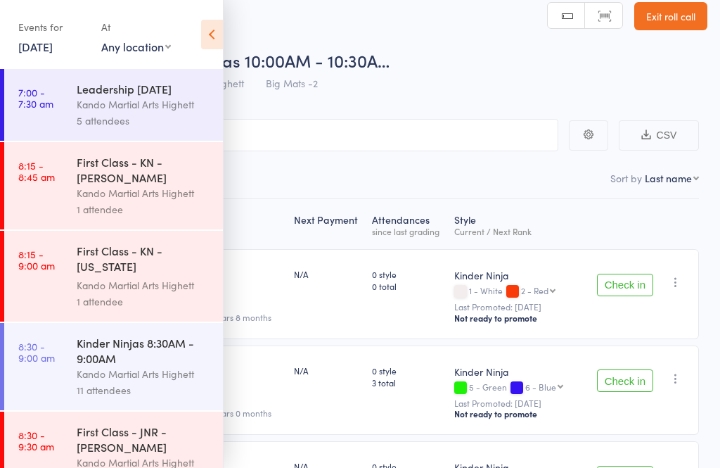
click at [222, 31] on icon at bounding box center [212, 35] width 22 height 30
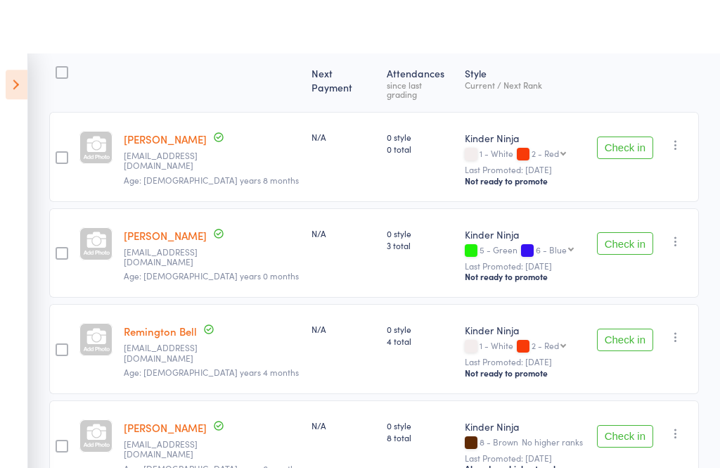
scroll to position [0, 0]
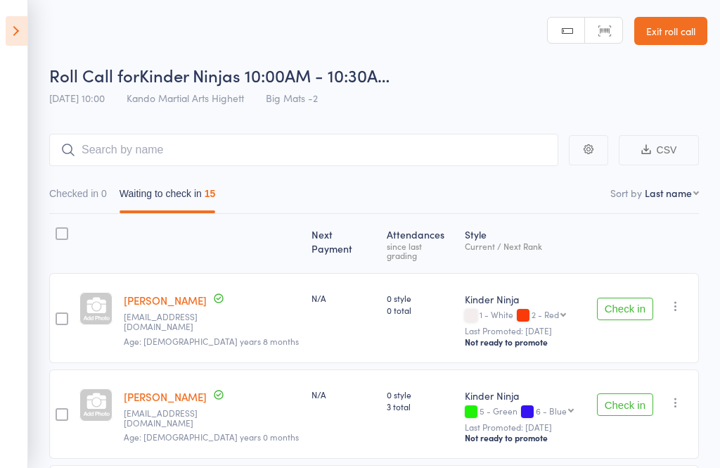
click at [668, 30] on link "Exit roll call" at bounding box center [671, 31] width 73 height 28
